Goal: Task Accomplishment & Management: Use online tool/utility

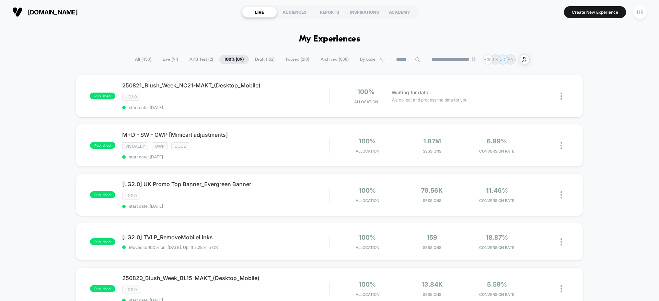
click at [203, 55] on span "A/B Test ( 2 )" at bounding box center [201, 59] width 34 height 9
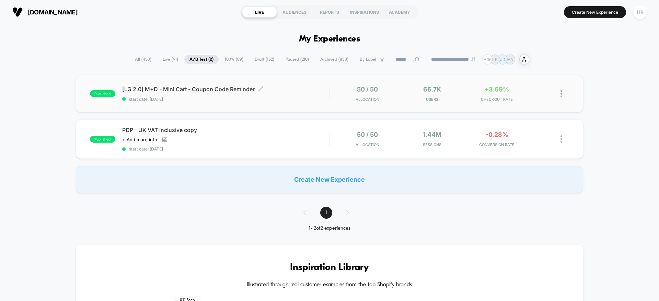
click at [320, 92] on span "[LG 2.0] M+D - Mini Cart - Coupon Code Reminder Click to edit experience details" at bounding box center [225, 89] width 207 height 7
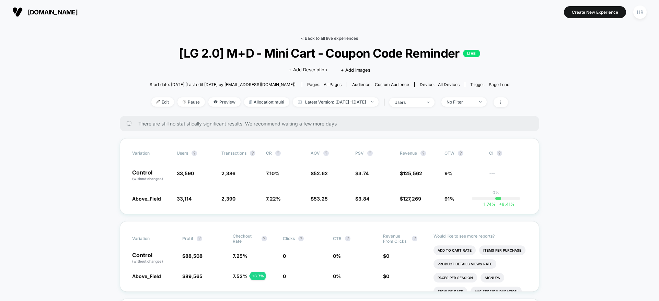
click at [332, 36] on link "< Back to all live experiences" at bounding box center [329, 38] width 57 height 5
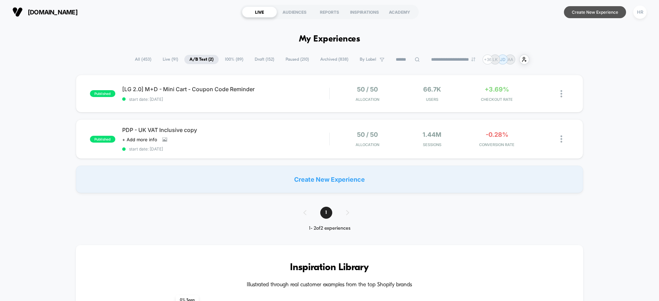
click at [584, 10] on button "Create New Experience" at bounding box center [595, 12] width 62 height 12
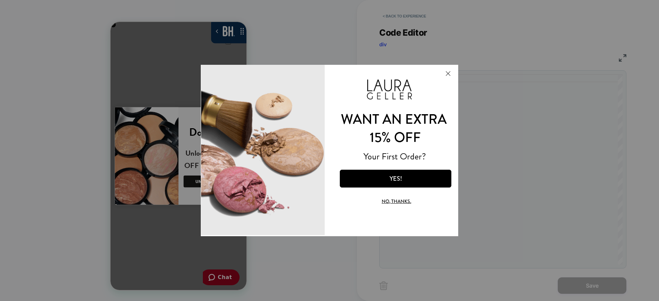
scroll to position [0, 136]
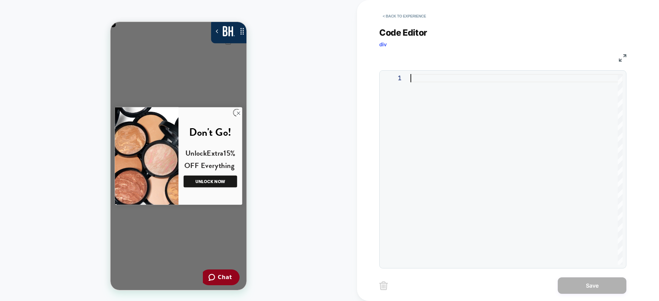
click at [442, 92] on div at bounding box center [516, 169] width 212 height 191
type textarea "*"
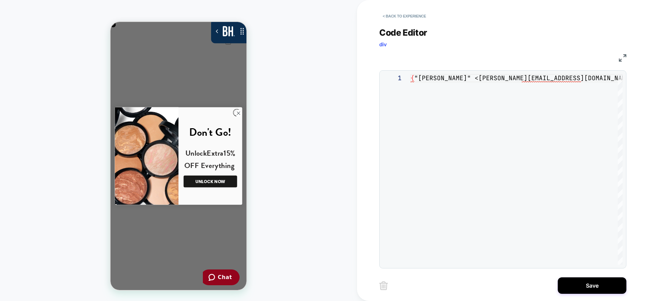
type textarea "*"
click at [470, 88] on div at bounding box center [516, 169] width 212 height 191
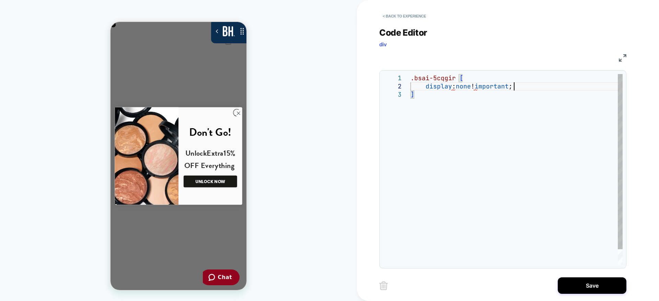
scroll to position [8, 103]
click at [546, 108] on div ".bsai-5cqgir [ display : none ! important ; ]" at bounding box center [516, 177] width 212 height 207
click at [471, 75] on div ".bsai-5cqgir [ display : none ! important ; }" at bounding box center [516, 177] width 212 height 207
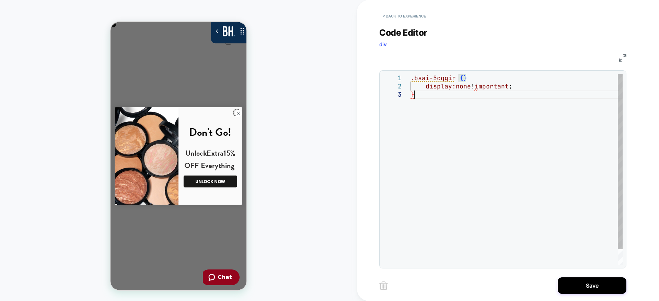
click at [467, 123] on div ".bsai-5cqgir { } display:none ! important ; }" at bounding box center [516, 177] width 212 height 207
click at [474, 78] on div ".bsai-5cqgir { } display:none ! important ; }" at bounding box center [516, 177] width 212 height 207
click at [463, 114] on div ".bsai-5cqgir { display: none !important ; }" at bounding box center [516, 177] width 212 height 207
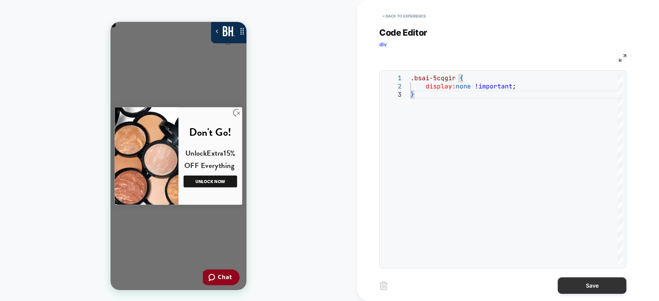
type textarea "**********"
click at [580, 288] on button "Save" at bounding box center [591, 286] width 69 height 16
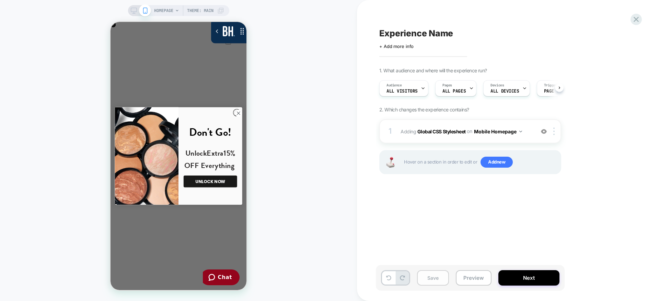
scroll to position [0, 0]
click at [438, 277] on button "Save" at bounding box center [433, 277] width 32 height 15
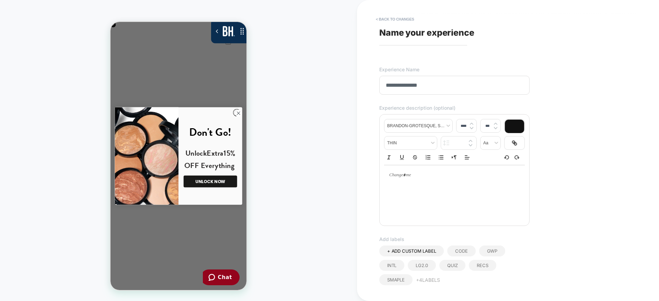
scroll to position [164, 0]
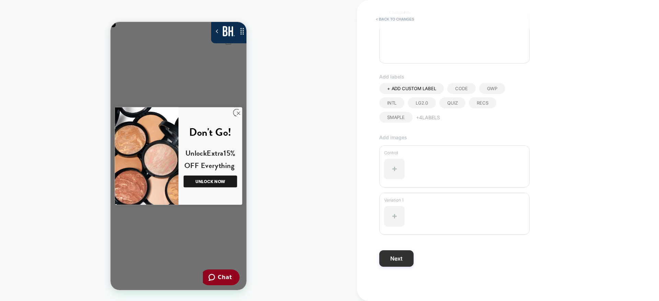
type input "**********"
click at [403, 255] on button "Next" at bounding box center [396, 258] width 34 height 16
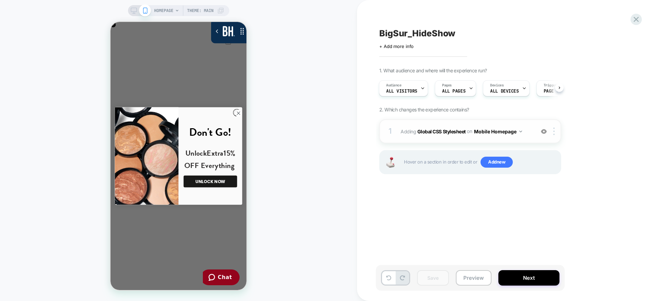
scroll to position [0, 136]
click at [520, 132] on button "Mobile Homepage" at bounding box center [498, 132] width 48 height 10
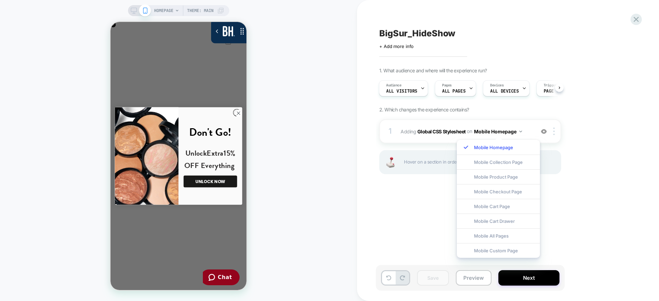
click at [578, 135] on div "1. What audience and where will the experience run? Audience All Visitors Pages…" at bounding box center [504, 130] width 250 height 124
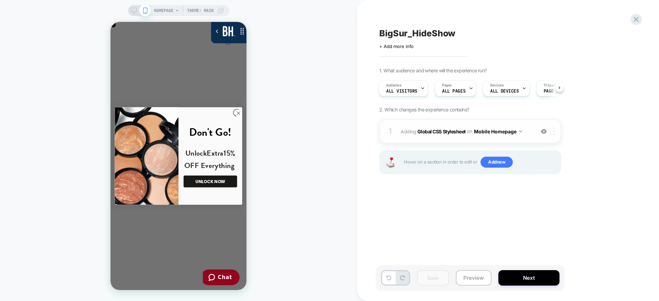
click at [556, 130] on div at bounding box center [554, 132] width 11 height 8
click at [595, 88] on div "1. What audience and where will the experience run? Audience All Visitors Pages…" at bounding box center [504, 130] width 250 height 124
click at [505, 131] on button "Mobile Homepage" at bounding box center [498, 132] width 48 height 10
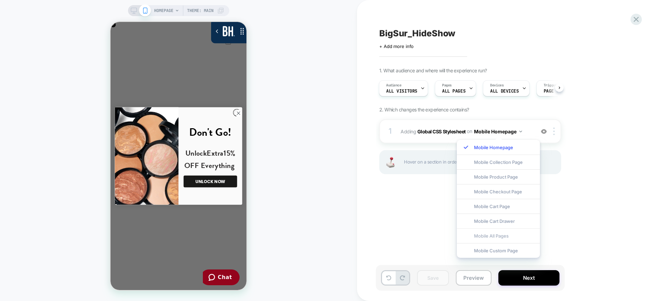
click at [489, 233] on div "Mobile All Pages" at bounding box center [498, 235] width 83 height 15
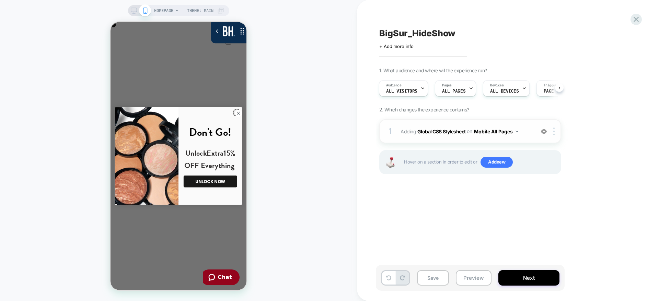
click at [533, 135] on div "1 Adding Global CSS Stylesheet on Mobile All Pages Add Before Add After Copy to…" at bounding box center [470, 131] width 182 height 24
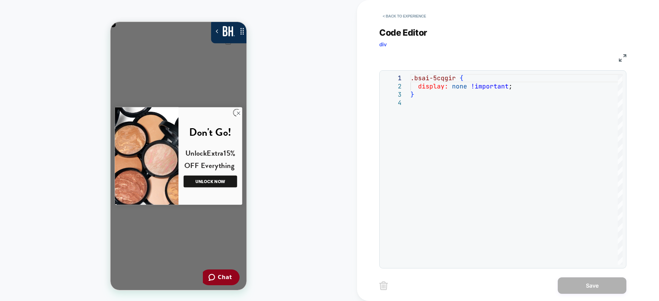
scroll to position [0, 136]
click at [453, 101] on div ".bsai-5cqgir { display: none !important ; }" at bounding box center [516, 181] width 212 height 215
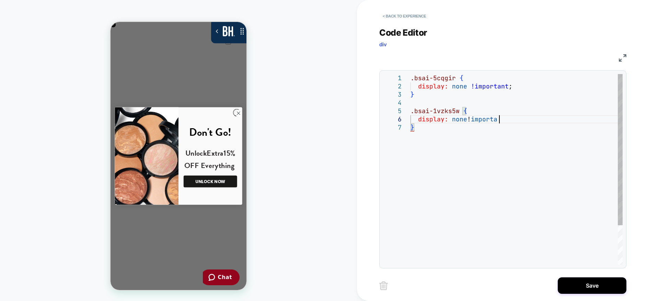
scroll to position [41, 99]
type textarea "**********"
click at [588, 285] on button "Save" at bounding box center [591, 286] width 69 height 16
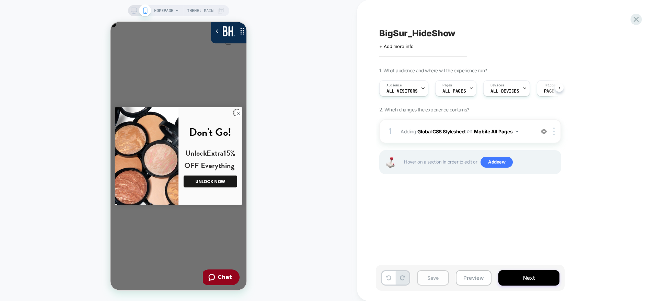
scroll to position [0, 0]
click at [434, 278] on button "Save" at bounding box center [433, 277] width 32 height 15
click at [529, 134] on span "Adding Global CSS Stylesheet on Mobile All Pages" at bounding box center [465, 132] width 131 height 10
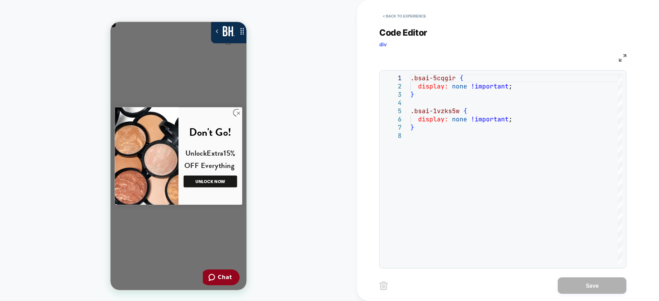
scroll to position [0, 136]
click at [441, 139] on div ".bsai-5cqgir { display: none !important ; } .bsai-1vzks5w { display: none !impo…" at bounding box center [516, 198] width 212 height 248
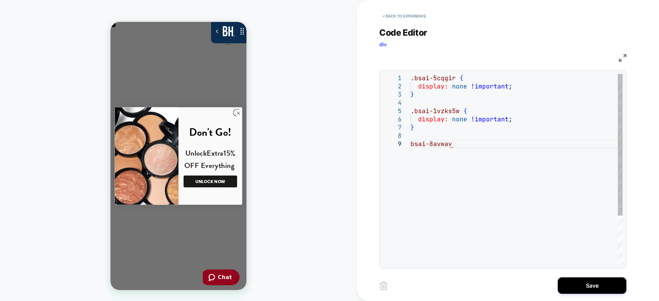
scroll to position [0, 272]
click at [409, 142] on div "9" at bounding box center [396, 144] width 27 height 8
click at [411, 144] on div ".bsai-5cqgir { display: none !important ; } .bsai-1vzks5w { display: none !impo…" at bounding box center [516, 202] width 212 height 257
click at [494, 145] on div ".bsai-5cqgir { display: none !important ; } .bsai-1vzks5w { display: none !impo…" at bounding box center [516, 202] width 212 height 257
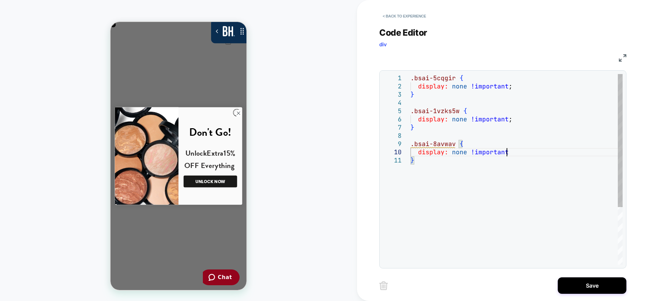
scroll to position [74, 99]
type textarea "**********"
click at [593, 284] on button "Save" at bounding box center [591, 286] width 69 height 16
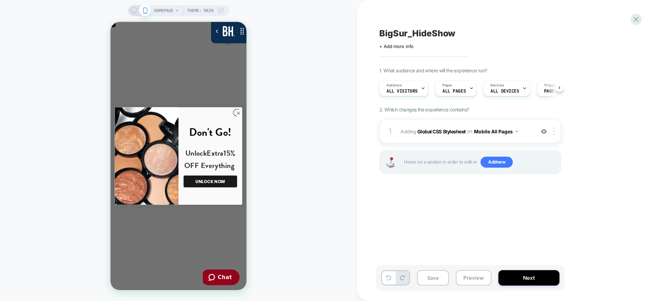
scroll to position [0, 0]
click at [434, 277] on button "Save" at bounding box center [433, 277] width 32 height 15
click at [532, 134] on div "1 Adding Global CSS Stylesheet on Mobile All Pages Add Before Add After Copy to…" at bounding box center [470, 131] width 182 height 24
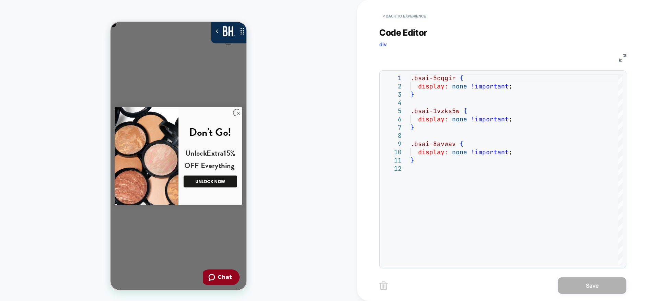
scroll to position [0, 272]
click at [433, 177] on div ".bsai-5cqgir { display: none !important ; } .bsai-1vzks5w { display: none !impo…" at bounding box center [516, 214] width 212 height 281
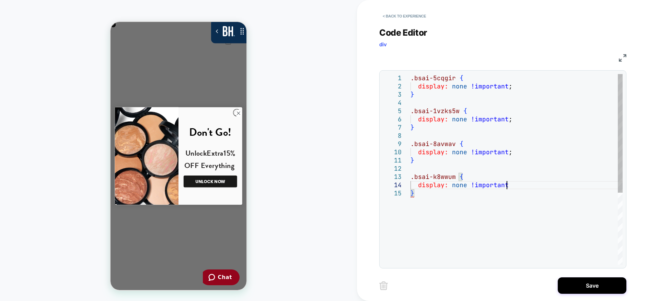
scroll to position [25, 99]
type textarea "**********"
click at [575, 280] on button "Save" at bounding box center [591, 286] width 69 height 16
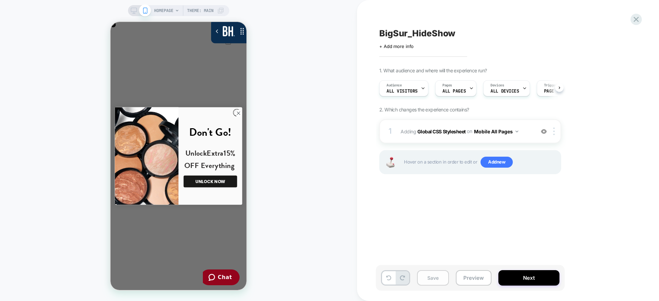
scroll to position [0, 0]
click at [440, 276] on button "Save" at bounding box center [433, 277] width 32 height 15
click at [527, 135] on span "Adding Global CSS Stylesheet on Mobile All Pages" at bounding box center [465, 132] width 131 height 10
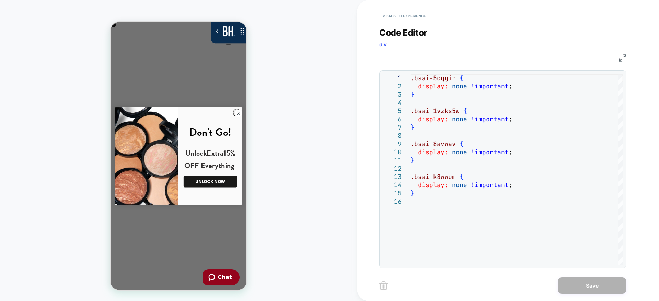
scroll to position [0, 272]
